Goal: Complete application form

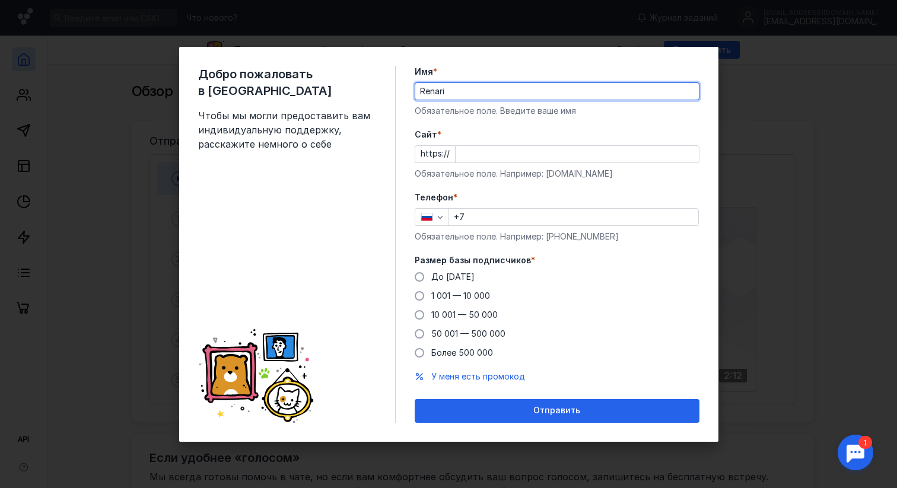
type input "Renari"
click at [516, 147] on input "Cайт *" at bounding box center [577, 154] width 243 height 17
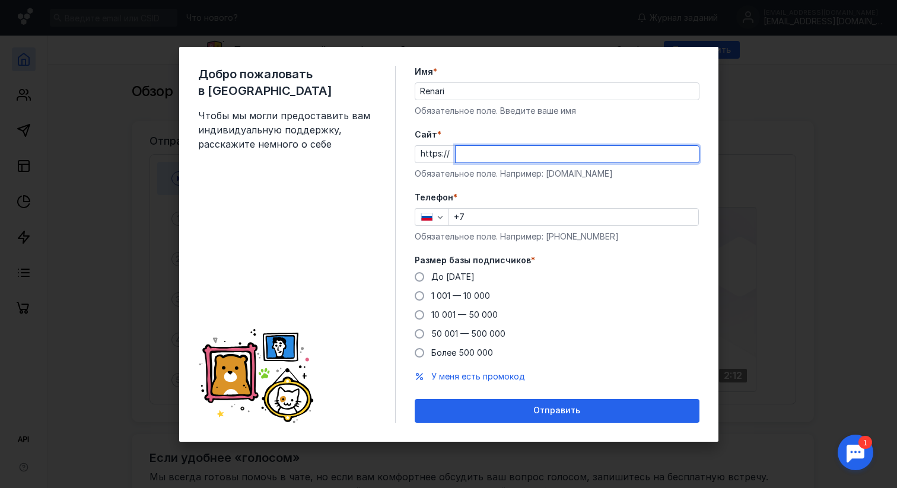
click at [808, 206] on div "Добро пожаловать в Sendsay Чтобы мы могли предоставить вам индивидуальную подде…" at bounding box center [448, 244] width 897 height 488
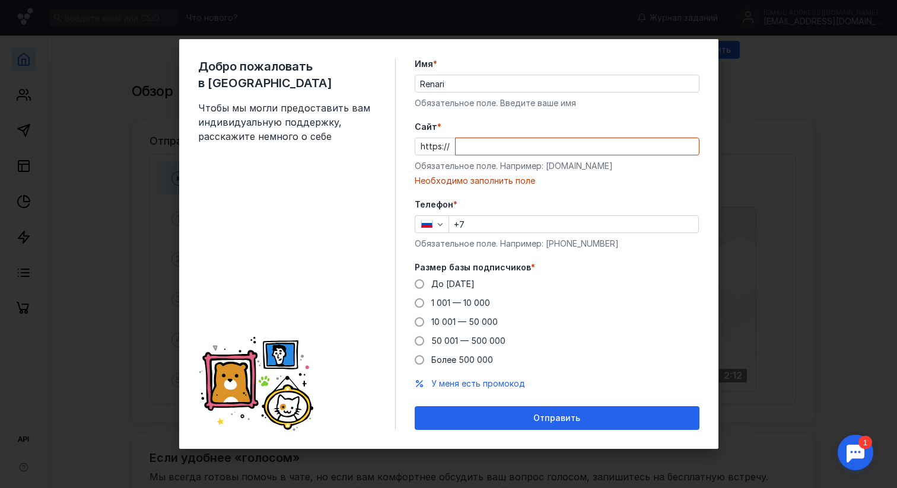
click at [427, 147] on div "https://" at bounding box center [557, 147] width 285 height 18
click at [514, 182] on div "Необходимо заполнить поле" at bounding box center [557, 181] width 285 height 12
click at [587, 181] on div "Необходимо заполнить поле" at bounding box center [557, 181] width 285 height 12
click at [512, 214] on div "Телефон * +7 Обязательное поле. Например: [PHONE_NUMBER]" at bounding box center [557, 224] width 285 height 51
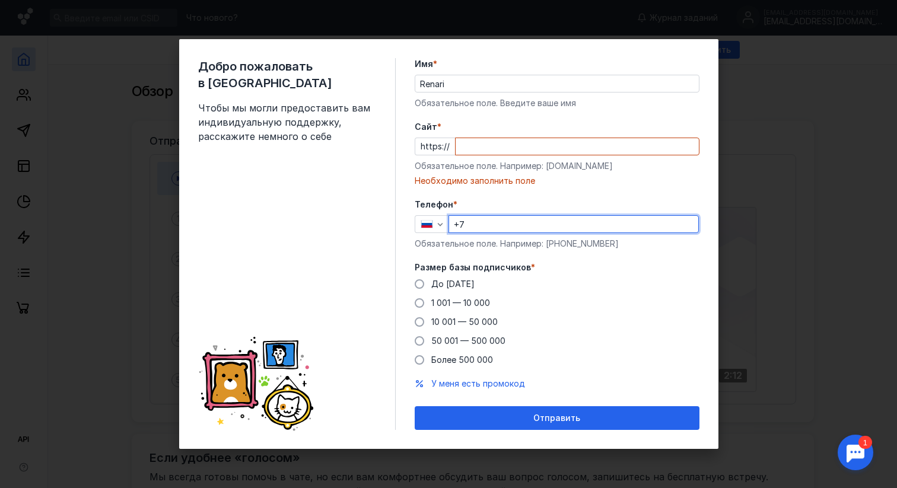
click at [512, 222] on input "+7" at bounding box center [573, 224] width 249 height 17
click at [490, 386] on span "У меня есть промокод" at bounding box center [478, 383] width 94 height 10
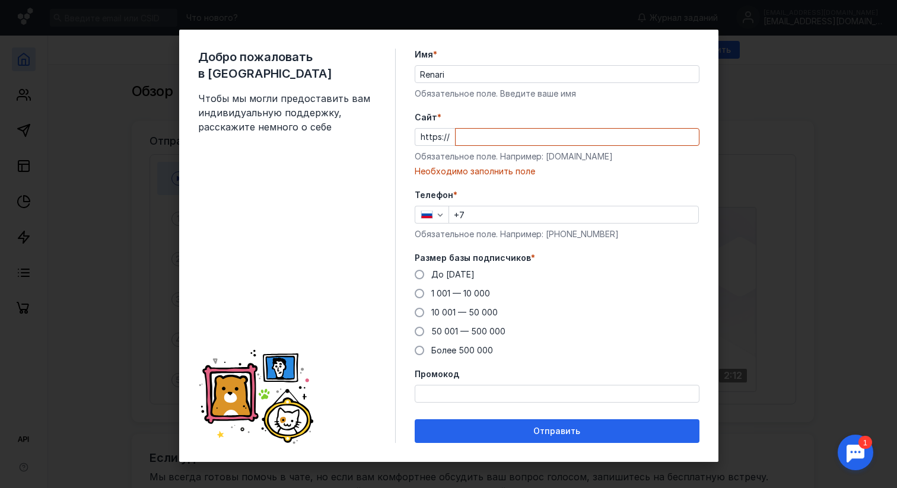
scroll to position [4, 0]
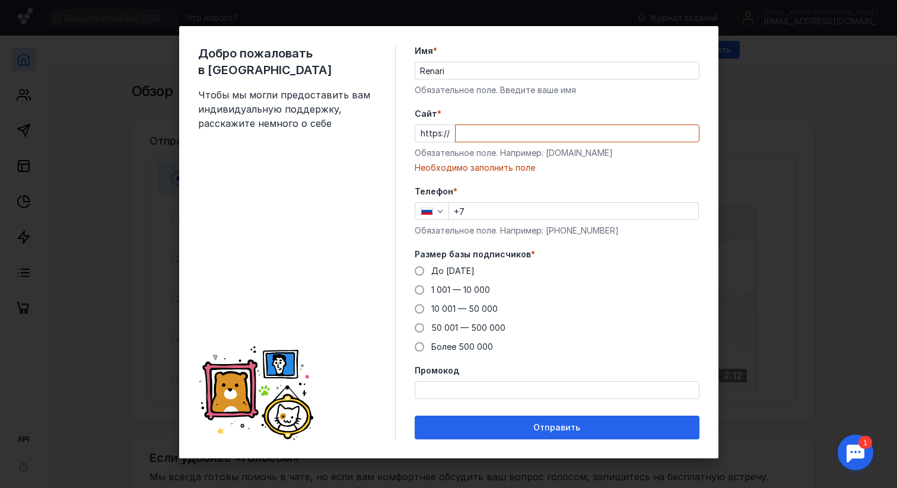
click at [820, 194] on div "Добро пожаловать в Sendsay Чтобы мы могли предоставить вам индивидуальную подде…" at bounding box center [448, 244] width 897 height 488
